Goal: Information Seeking & Learning: Learn about a topic

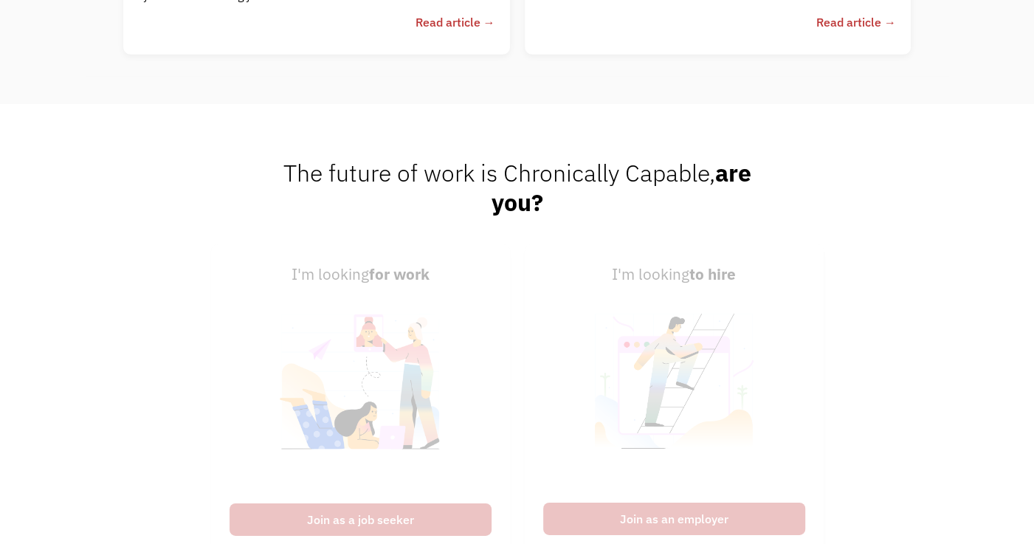
scroll to position [3394, 0]
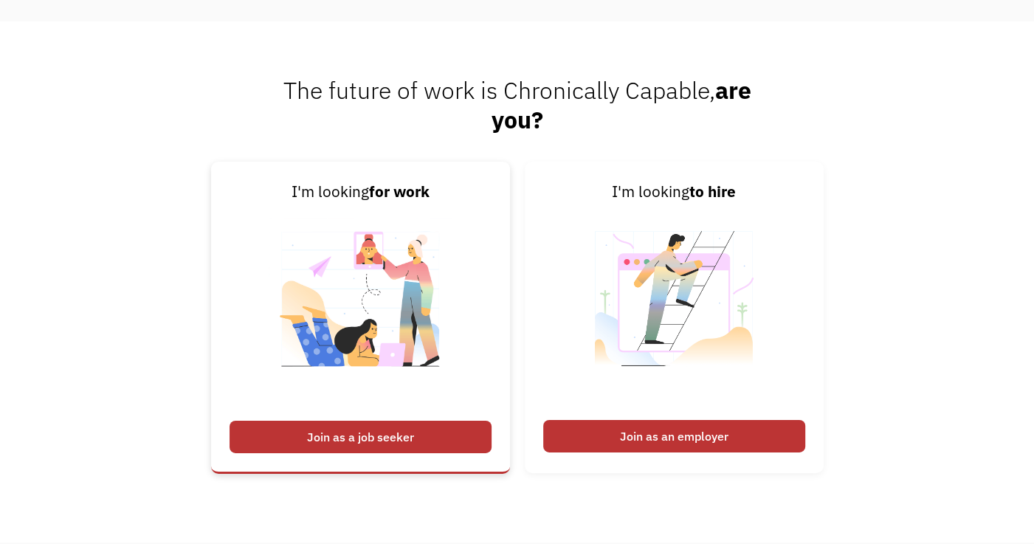
click at [311, 442] on div "Join as a job seeker" at bounding box center [360, 437] width 262 height 32
click at [376, 433] on div "Join as a job seeker" at bounding box center [360, 437] width 262 height 32
click at [295, 418] on link "I'm looking for work Join as a job seeker" at bounding box center [360, 317] width 299 height 311
click at [376, 460] on link "I'm looking for work Join as a job seeker" at bounding box center [360, 317] width 299 height 311
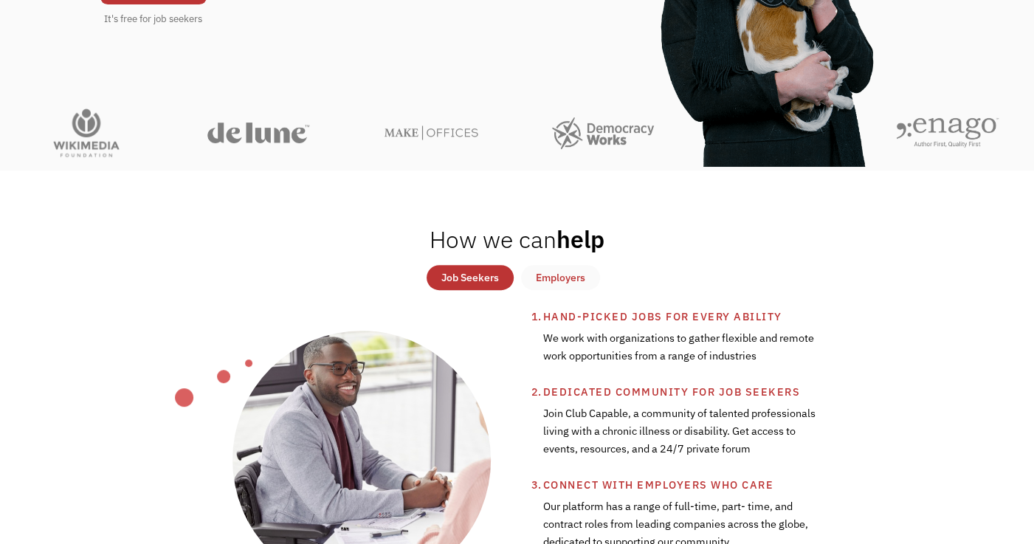
scroll to position [443, 0]
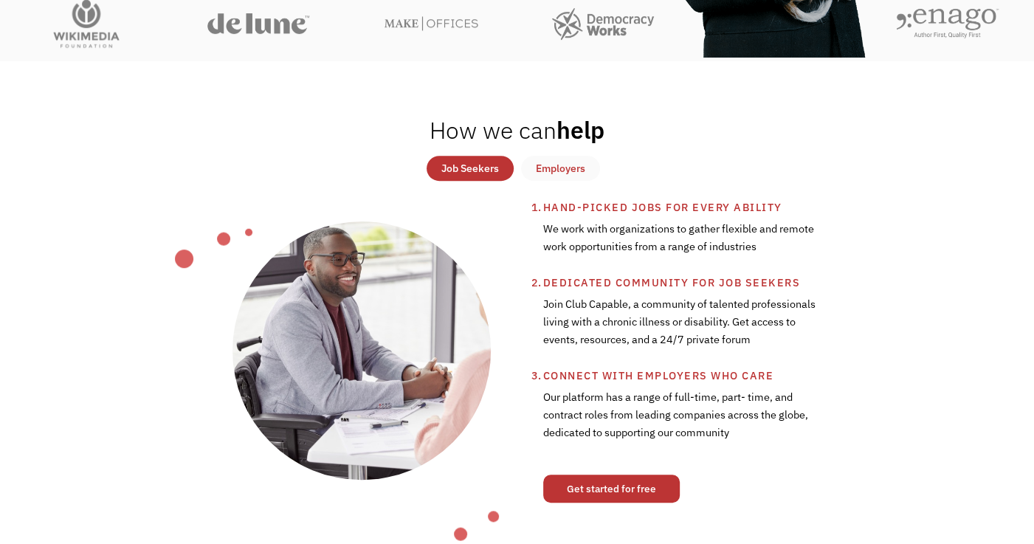
click at [627, 494] on link "Get started for free" at bounding box center [611, 488] width 136 height 28
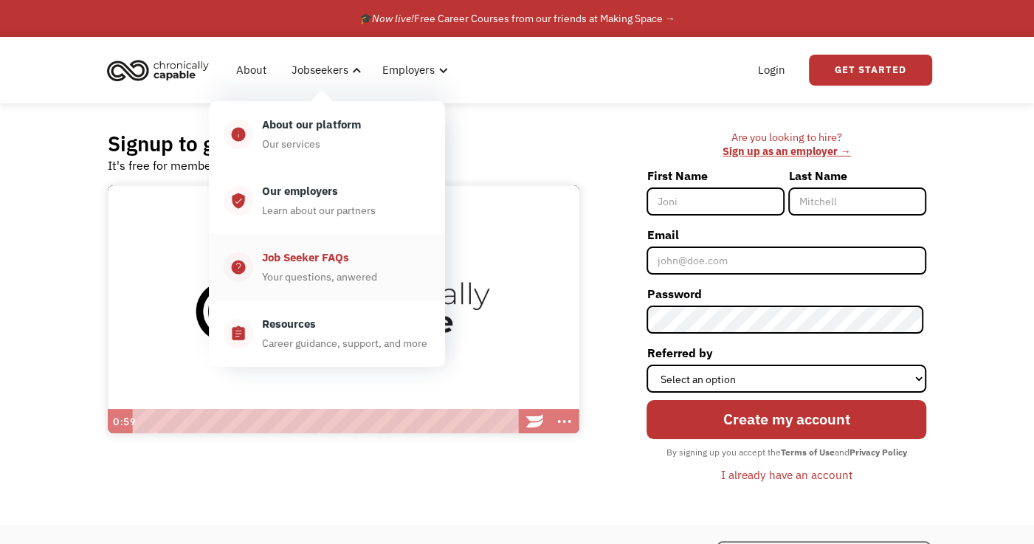
click at [307, 277] on div "Your questions, anwered" at bounding box center [319, 277] width 115 height 18
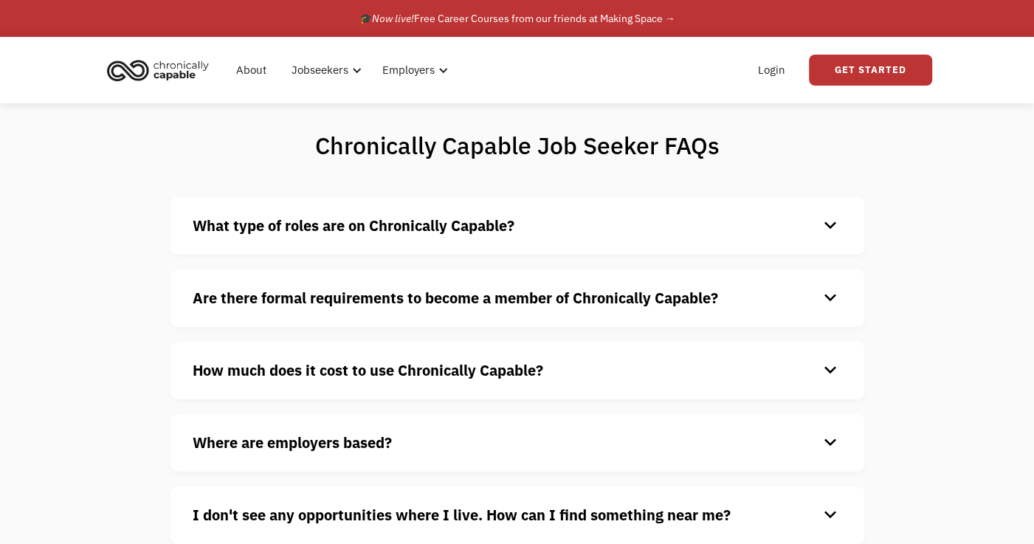
click at [777, 231] on h4 "What type of roles are on Chronically Capable?" at bounding box center [506, 226] width 626 height 22
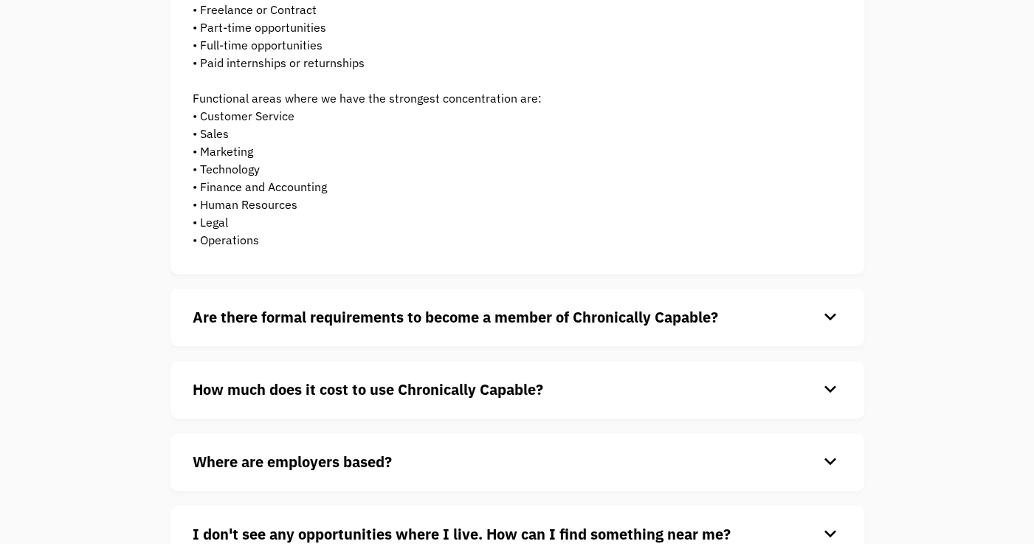
scroll to position [295, 0]
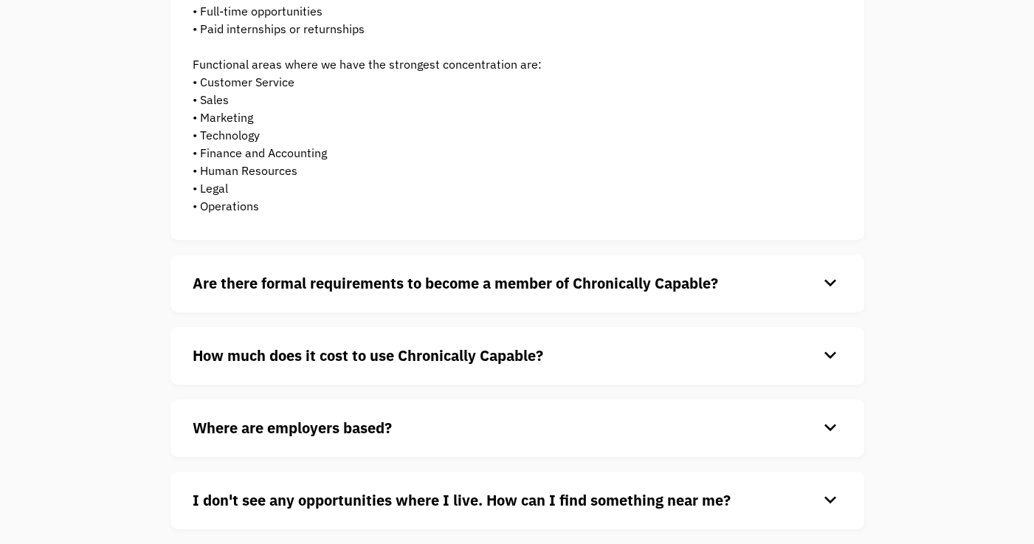
click at [793, 345] on h4 "How much does it cost to use Chronically Capable?" at bounding box center [506, 356] width 626 height 22
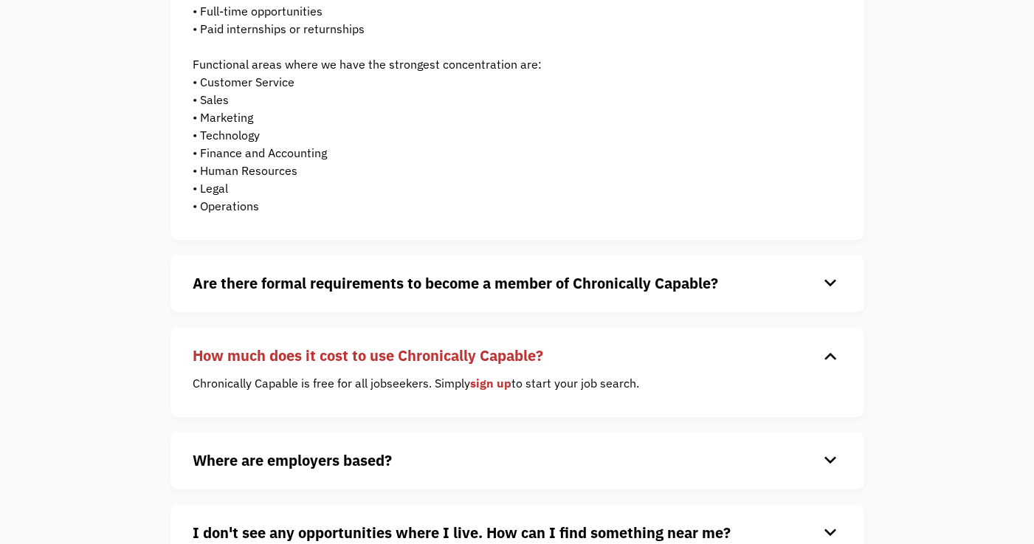
click at [812, 273] on h4 "Are there formal requirements to become a member of Chronically Capable?" at bounding box center [506, 283] width 626 height 22
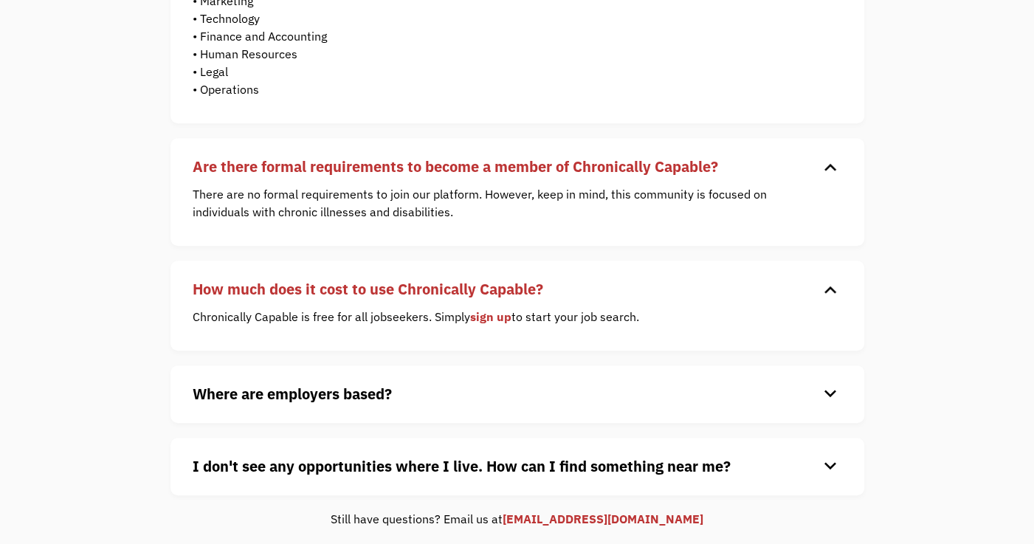
scroll to position [443, 0]
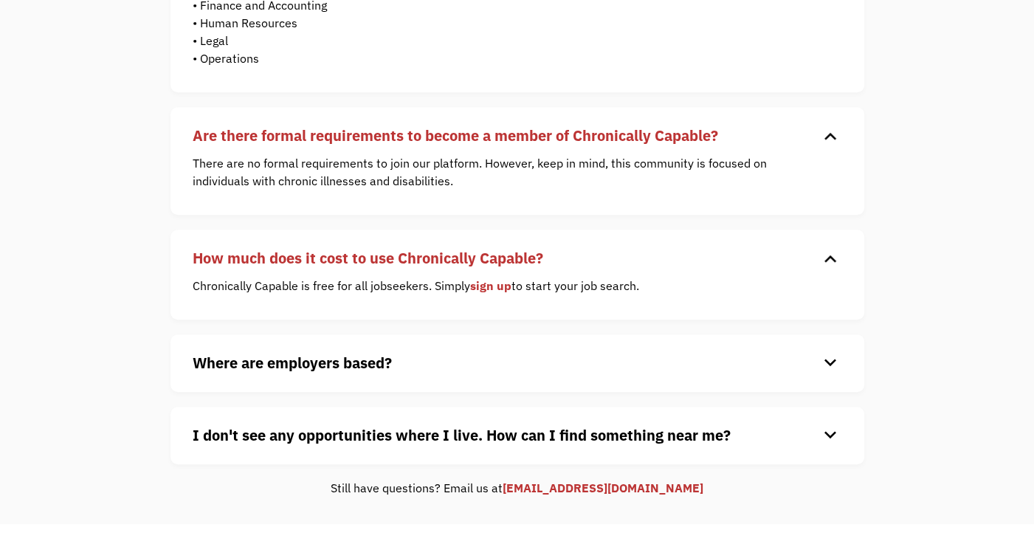
click at [820, 366] on div "keyboard_arrow_down" at bounding box center [830, 363] width 24 height 22
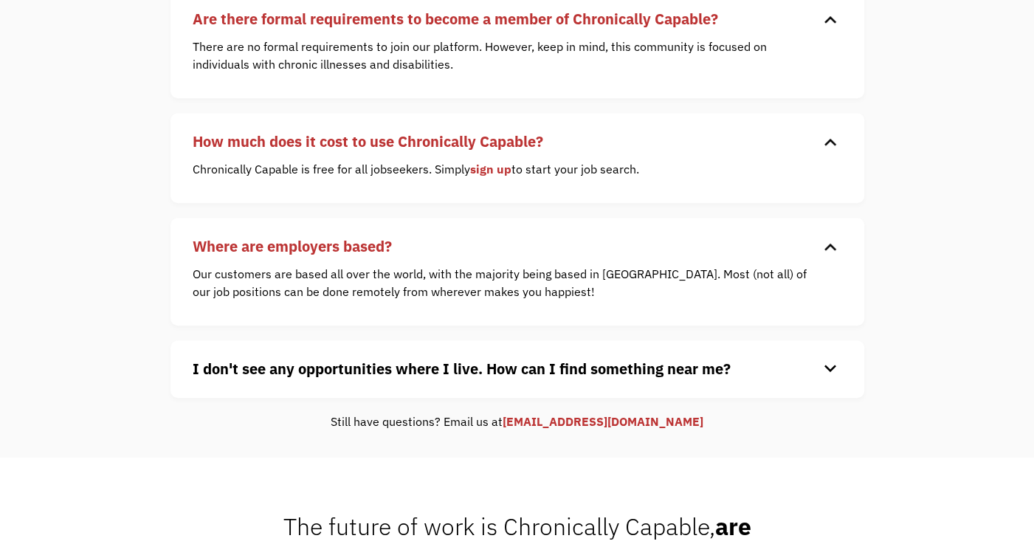
scroll to position [590, 0]
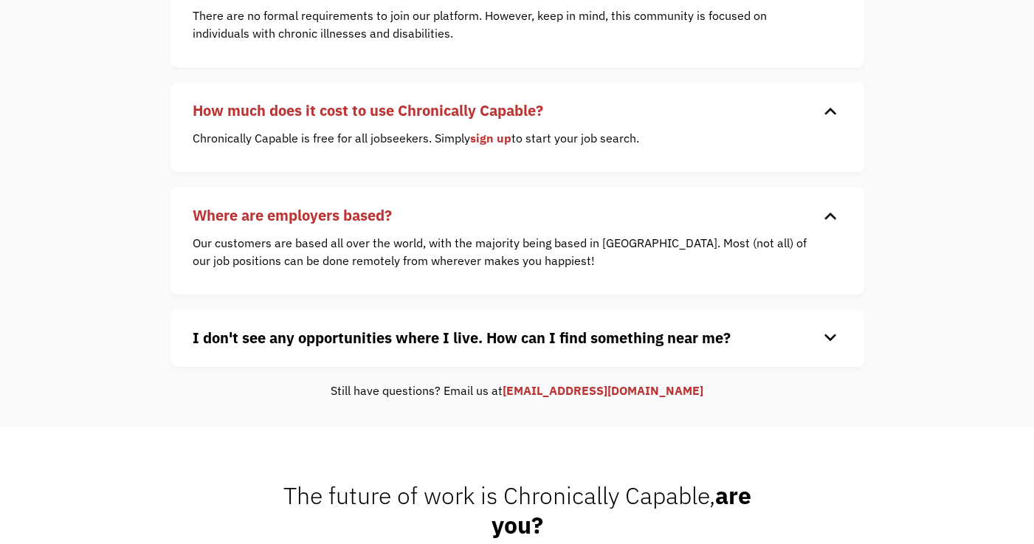
click at [808, 328] on h4 "I don't see any opportunities where I live. How can I find something near me?" at bounding box center [506, 338] width 626 height 22
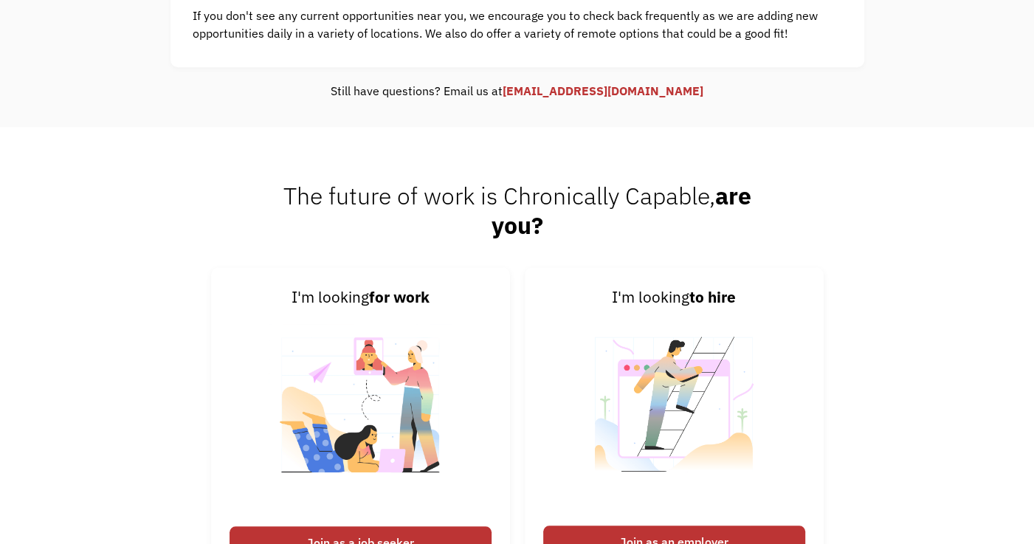
scroll to position [0, 0]
